Goal: Task Accomplishment & Management: Manage account settings

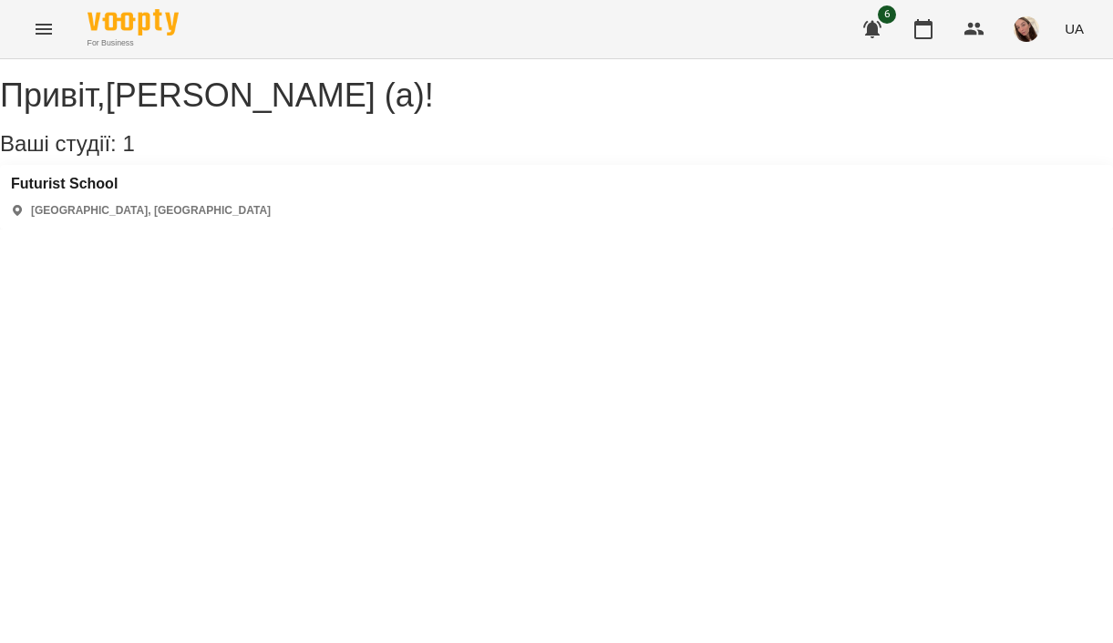
click at [77, 217] on div "[GEOGRAPHIC_DATA] [GEOGRAPHIC_DATA], [GEOGRAPHIC_DATA]" at bounding box center [141, 197] width 260 height 43
click at [77, 192] on h3 "Futurist School" at bounding box center [141, 184] width 260 height 16
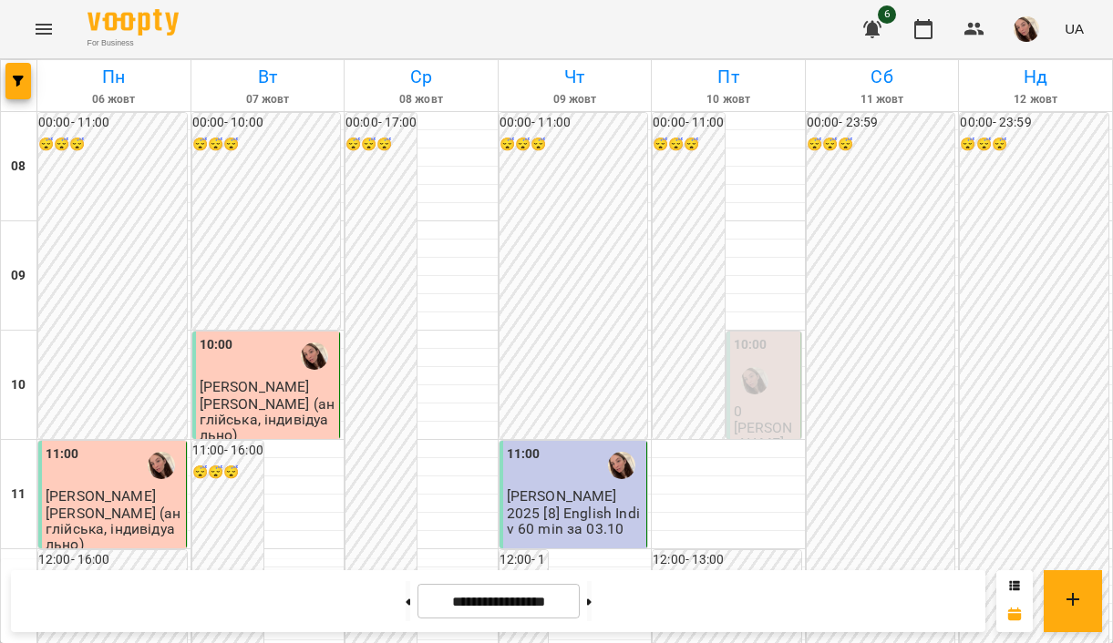
scroll to position [954, 0]
click at [592, 611] on button at bounding box center [589, 601] width 5 height 40
type input "**********"
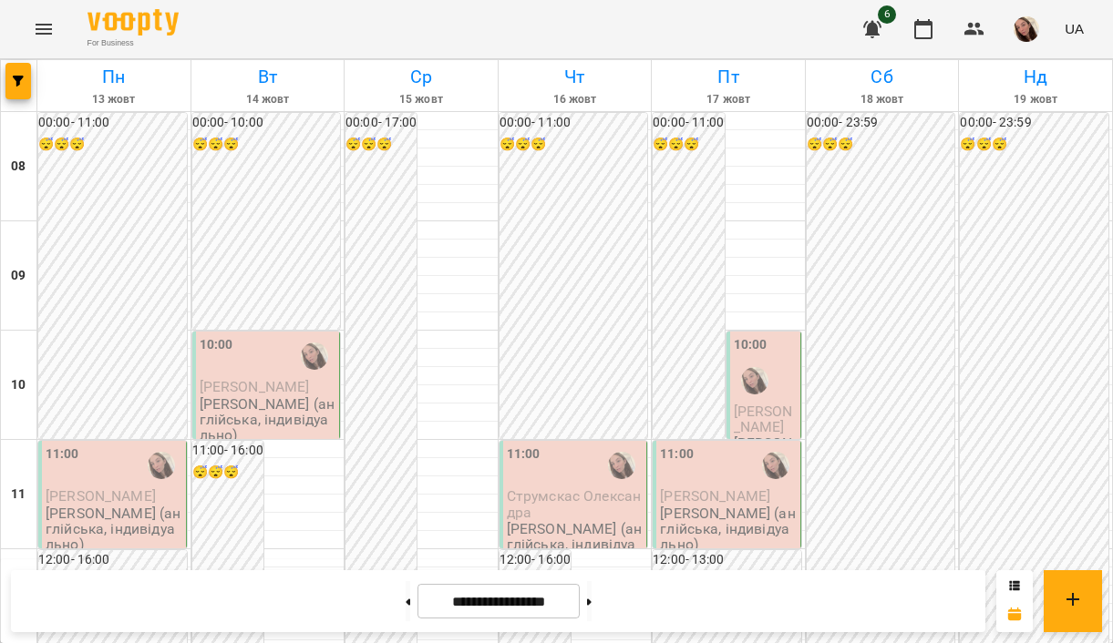
scroll to position [119, 0]
click at [147, 488] on span "[PERSON_NAME]" at bounding box center [101, 496] width 110 height 17
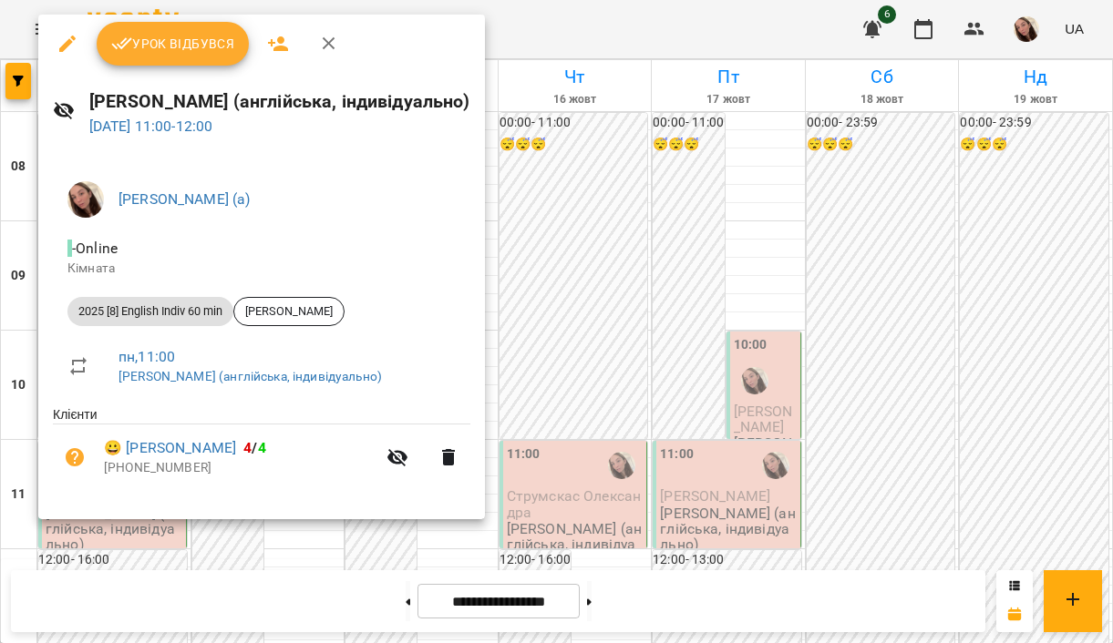
click at [183, 53] on span "Урок відбувся" at bounding box center [173, 44] width 124 height 22
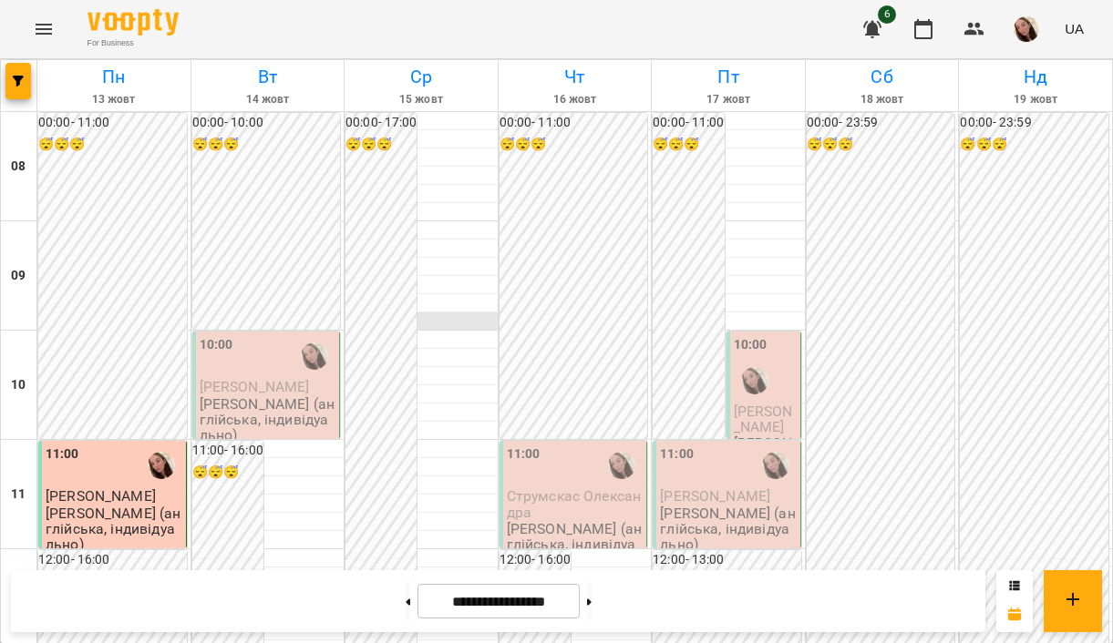
scroll to position [869, 0]
